Goal: Task Accomplishment & Management: Manage account settings

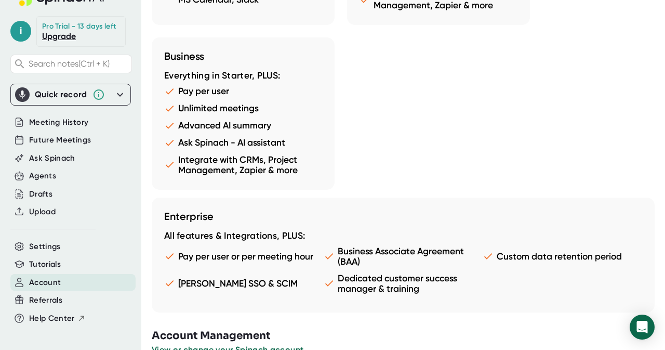
scroll to position [1066, 0]
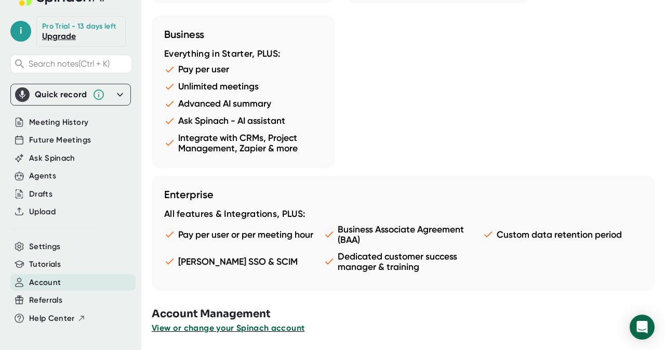
click at [266, 328] on span "View or change your Spinach account" at bounding box center [228, 328] width 153 height 10
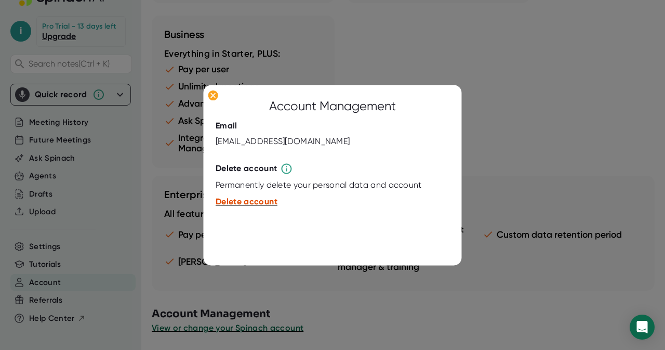
click at [238, 203] on span "Delete account" at bounding box center [247, 202] width 62 height 10
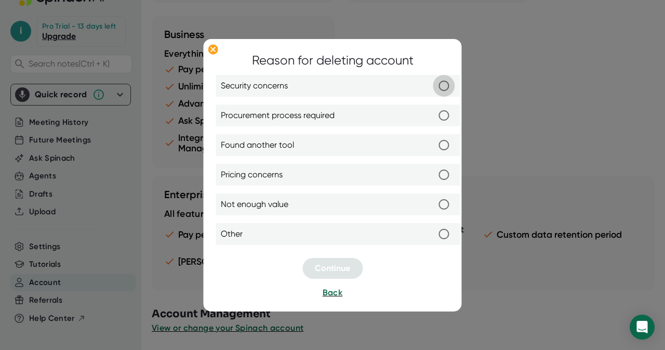
click at [443, 87] on input "Security concerns" at bounding box center [444, 86] width 22 height 22
radio input "true"
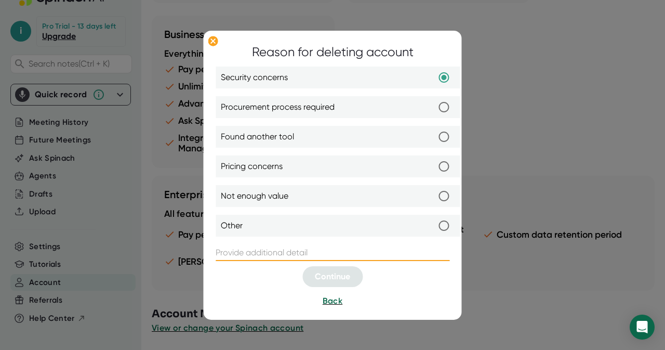
click at [259, 252] on input "text" at bounding box center [333, 252] width 234 height 17
type input "A"
type input "I"
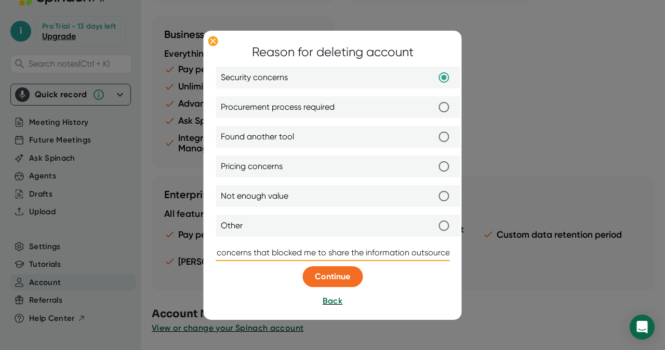
scroll to position [0, 72]
type input "there is a security concerns that blocked me to share the information outsourced"
click at [336, 283] on button "Continue" at bounding box center [332, 276] width 60 height 21
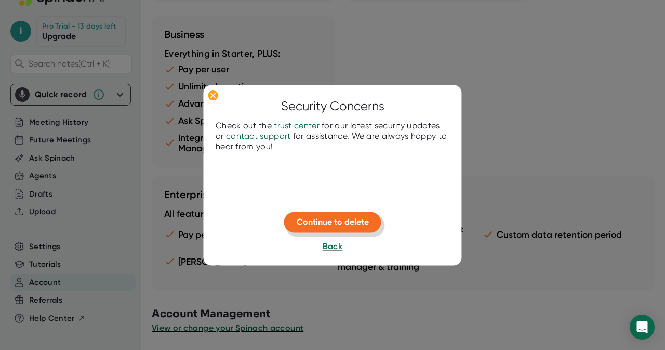
click at [333, 221] on span "Continue to delete" at bounding box center [333, 222] width 72 height 10
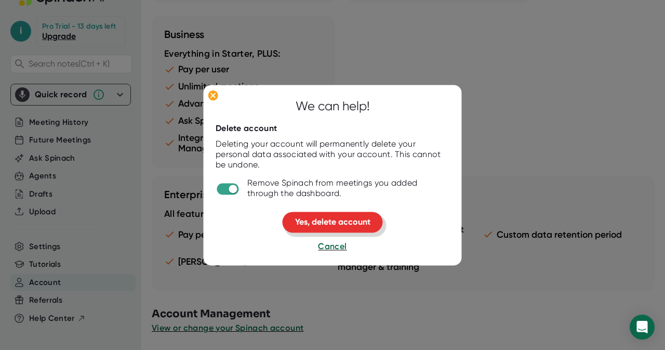
click at [319, 224] on span "Yes, delete account" at bounding box center [332, 222] width 75 height 10
